Goal: Check status

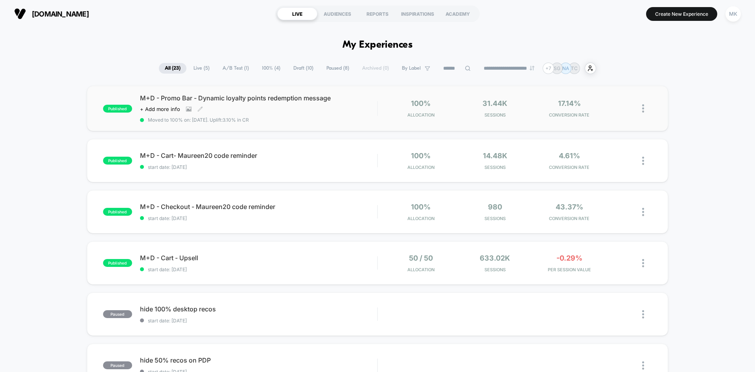
click at [364, 121] on span "Moved to 100% on: [DATE] . Uplift: 3.10% in CR" at bounding box center [258, 120] width 237 height 6
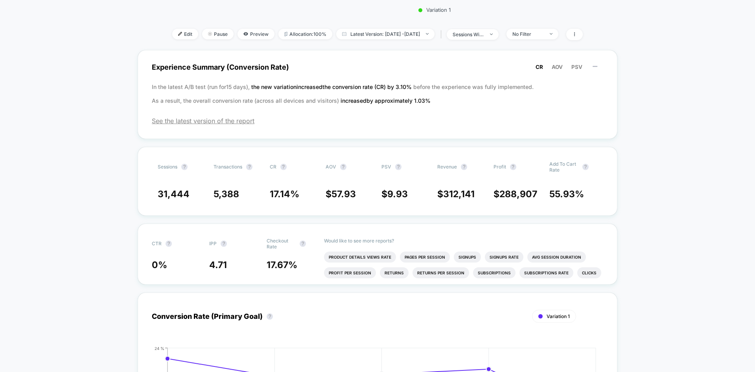
scroll to position [275, 0]
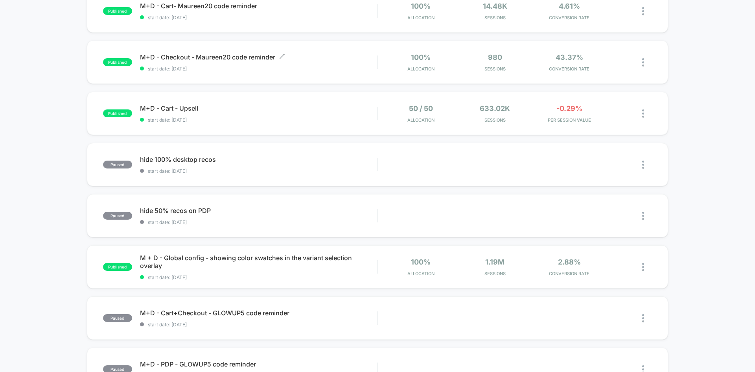
scroll to position [197, 0]
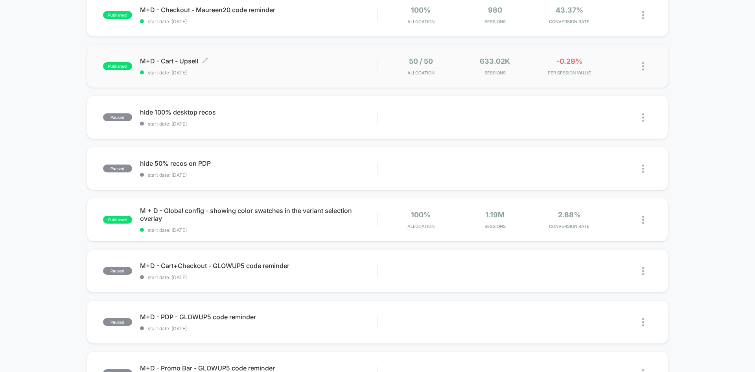
click at [303, 68] on div "M+D - Cart - Upsell Click to edit experience details Click to edit experience d…" at bounding box center [258, 66] width 237 height 18
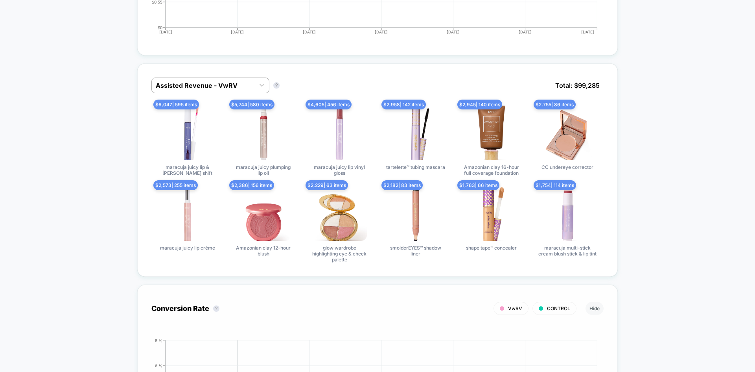
scroll to position [472, 0]
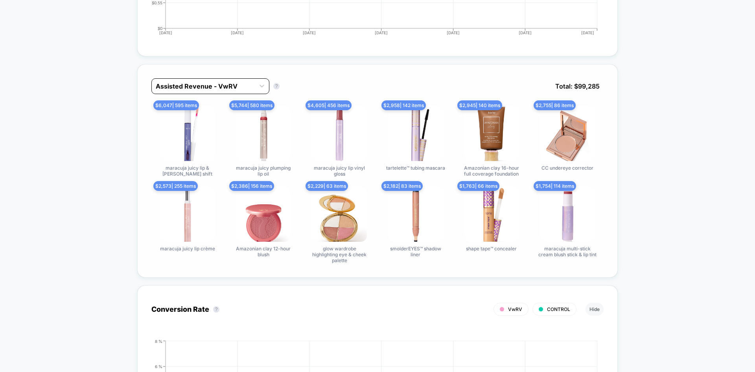
click at [211, 88] on div at bounding box center [203, 85] width 95 height 9
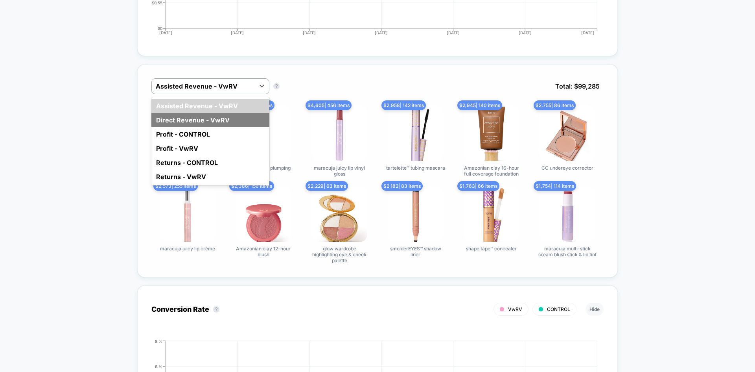
click at [226, 118] on div "Direct Revenue - VwRV" at bounding box center [210, 120] width 118 height 14
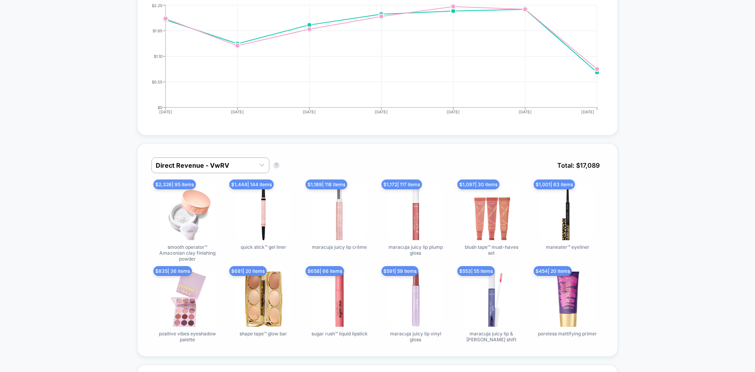
scroll to position [393, 0]
